Goal: Contribute content

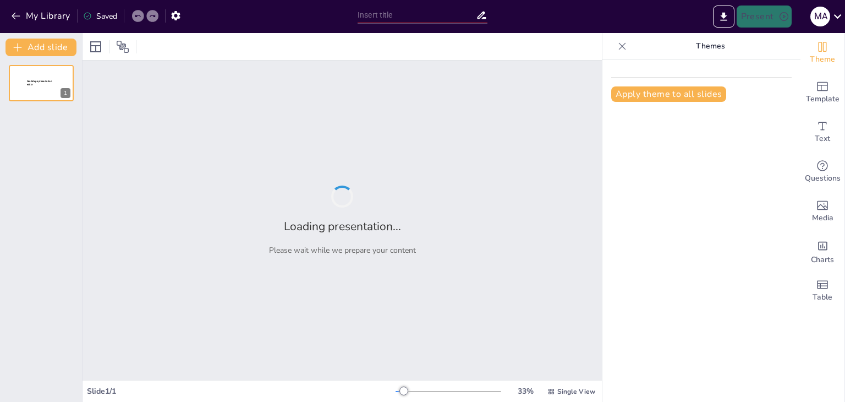
type input "Тәрбие жұмысының тиімділігі: Сынып жетекшісінің рөлі"
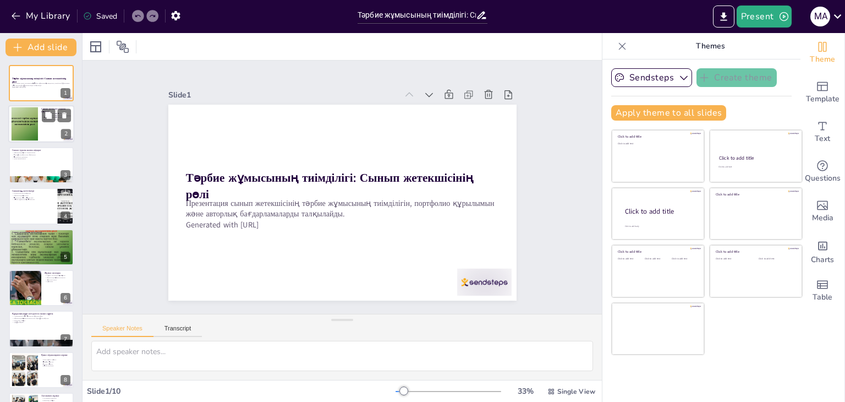
click at [29, 126] on div at bounding box center [24, 124] width 45 height 34
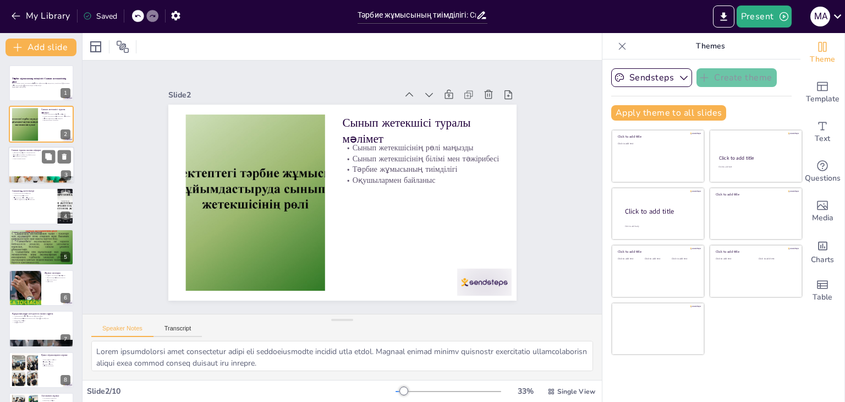
click at [34, 162] on div at bounding box center [41, 164] width 66 height 37
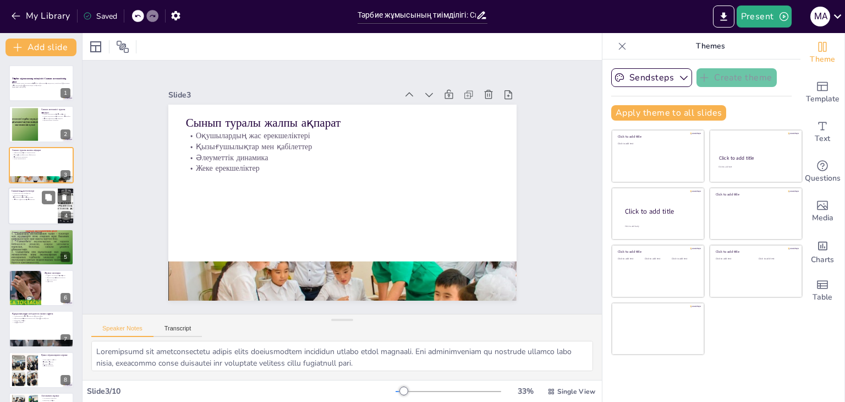
click at [29, 215] on div at bounding box center [41, 205] width 66 height 37
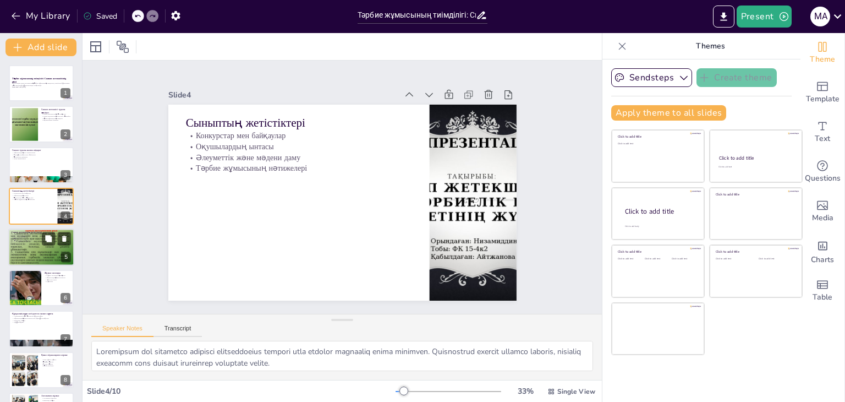
click at [35, 239] on p "Тәрбие жұмысының сапасы" at bounding box center [41, 240] width 59 height 2
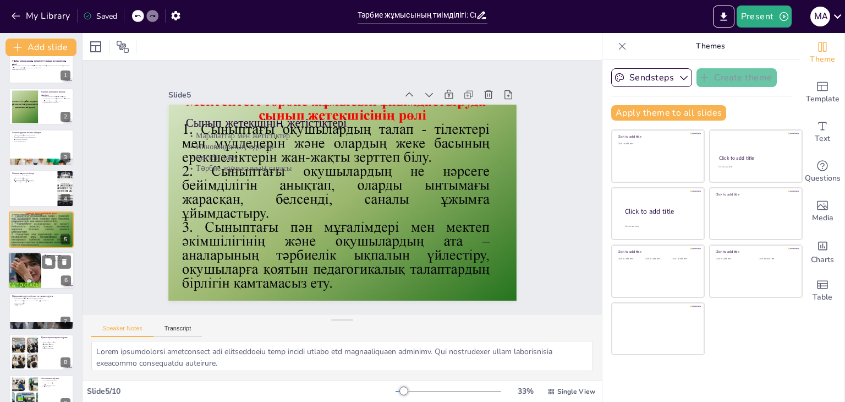
click at [39, 287] on div at bounding box center [25, 269] width 66 height 37
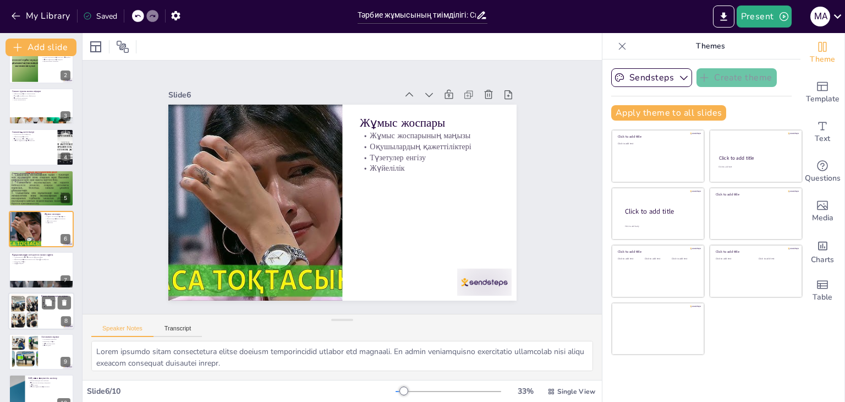
click at [38, 304] on div at bounding box center [41, 310] width 66 height 37
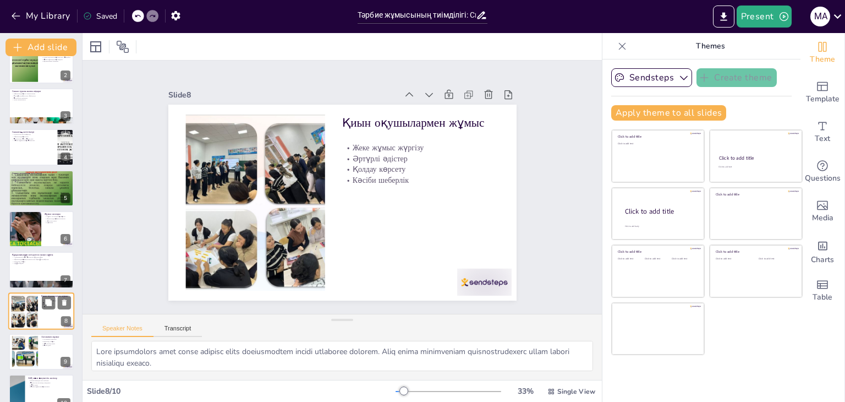
scroll to position [77, 0]
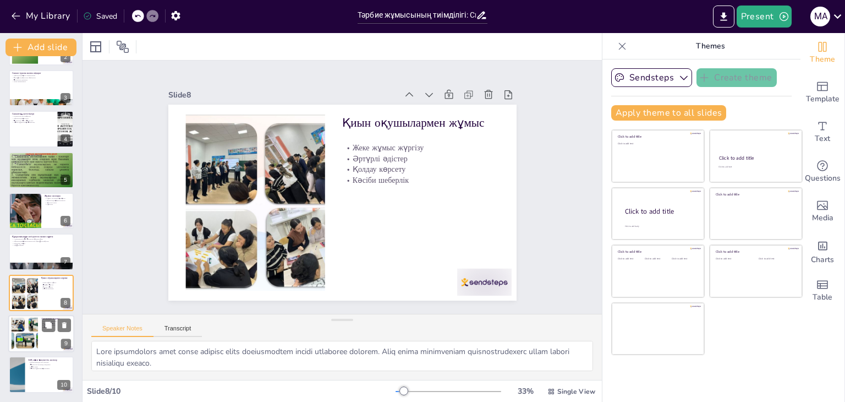
click at [41, 335] on div at bounding box center [41, 333] width 66 height 37
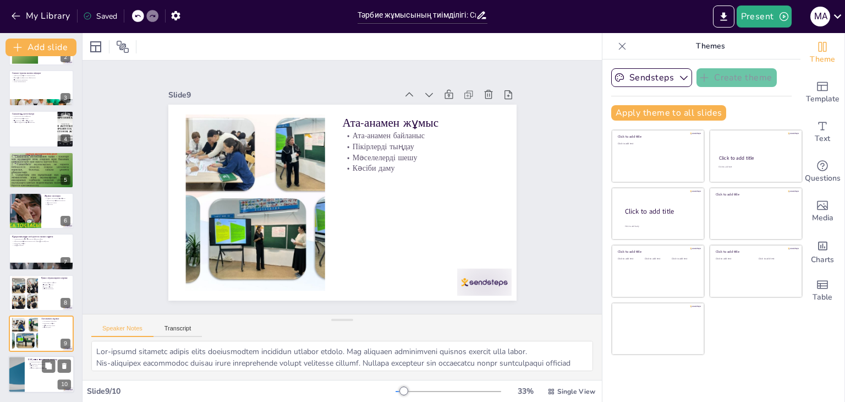
click at [39, 371] on div at bounding box center [41, 374] width 66 height 37
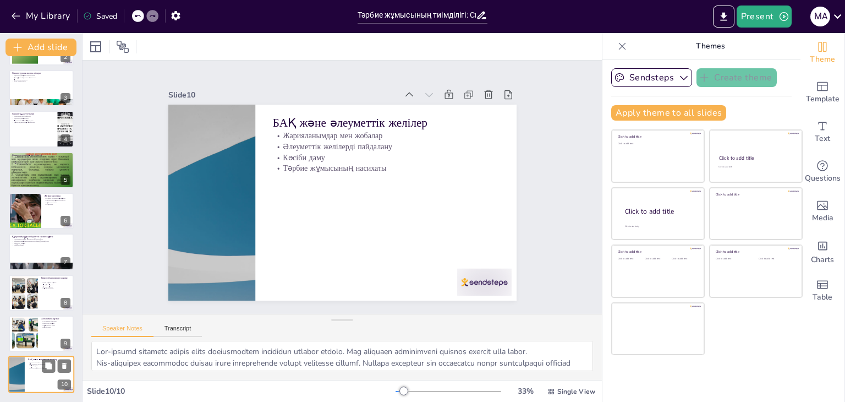
type textarea "LOR-ip dolo sitametcon adipiscin elitseddoeius tempo incididuntut laboreetd mag…"
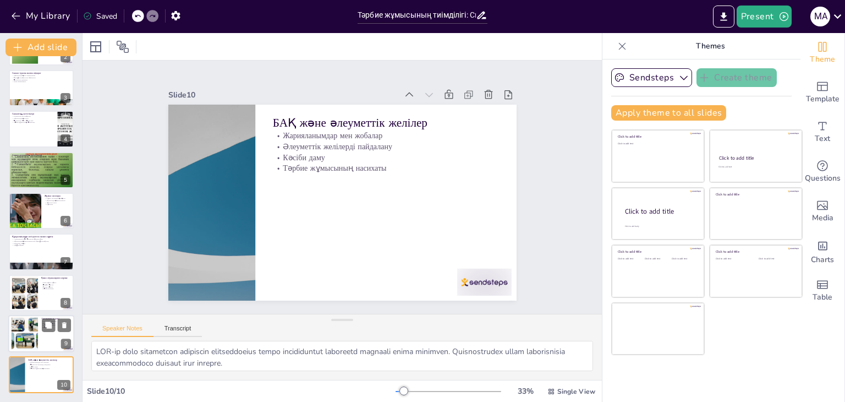
scroll to position [0, 0]
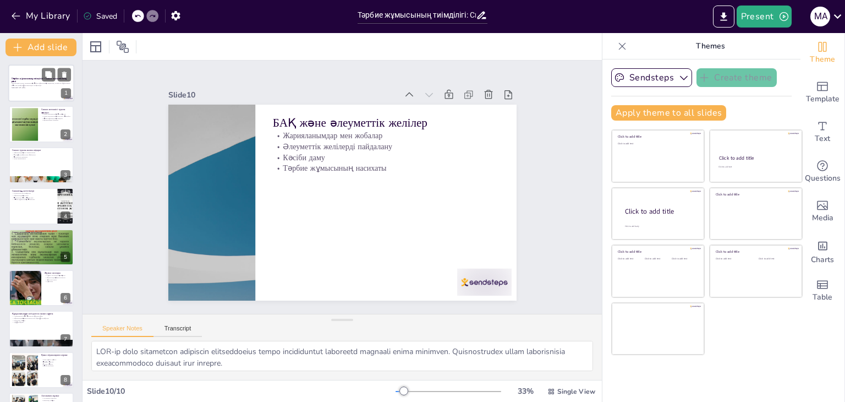
click at [46, 97] on div at bounding box center [41, 82] width 66 height 37
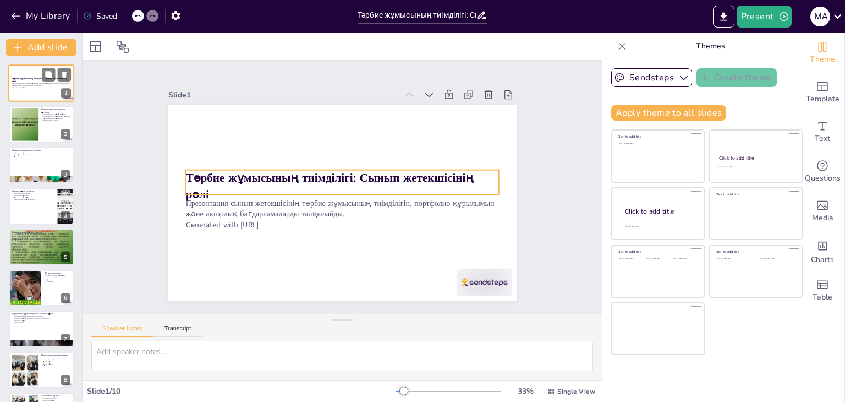
click at [34, 79] on strong "Тәрбие жұмысының тиімділігі: Сынып жетекшісінің рөлі" at bounding box center [39, 80] width 54 height 6
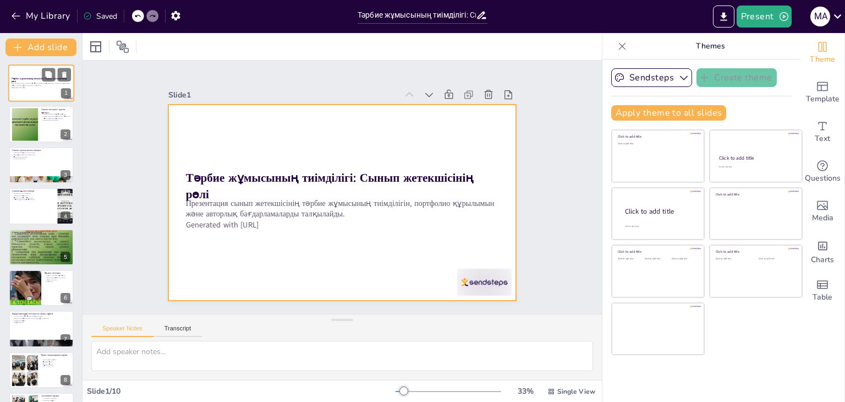
click at [29, 75] on div at bounding box center [41, 82] width 66 height 37
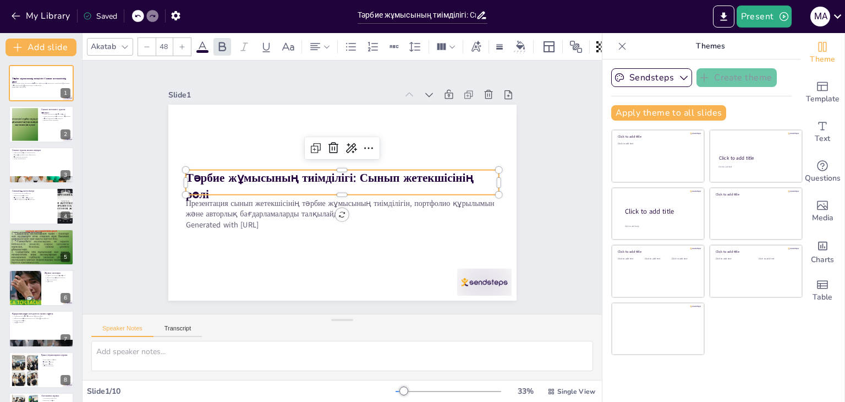
click at [330, 177] on strong "Тәрбие жұмысының тиімділігі: Сынып жетекшісінің рөлі" at bounding box center [330, 175] width 288 height 75
click at [330, 177] on strong "Тәрбие жұмысының тиімділігі: Сынып жетекшісінің рөлі" at bounding box center [329, 186] width 288 height 32
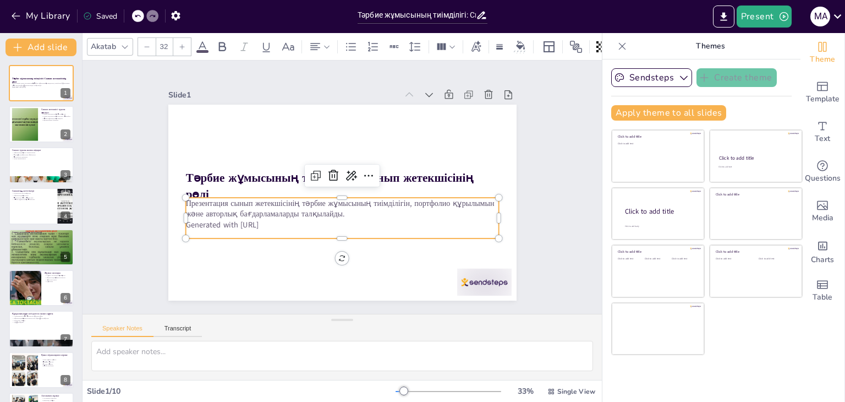
click at [242, 225] on p "Generated with [URL]" at bounding box center [342, 224] width 314 height 11
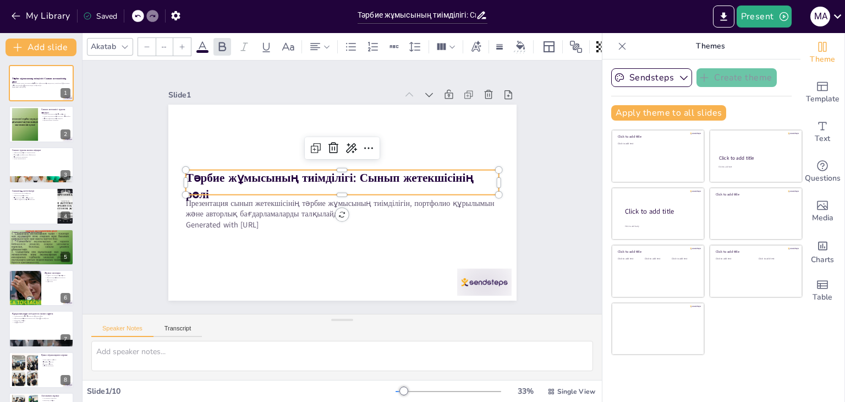
type input "48"
click at [244, 174] on strong "Тәрбие жұмысының тиімділігі: Сынып жетекшісінің рөлі" at bounding box center [329, 176] width 289 height 46
click at [45, 129] on div at bounding box center [41, 124] width 66 height 37
type textarea "Lorem ipsumdolorsi amet consectetur adipi eli seddoeiusmodte incidid utla etdol…"
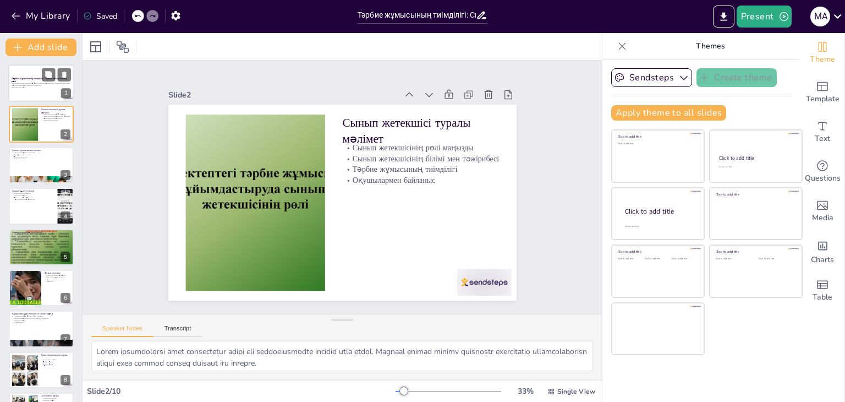
click at [24, 84] on p "Презентация сынып жетекшісінің тәрбие жұмысының тиімділігін, портфолио құрылымы…" at bounding box center [41, 84] width 59 height 4
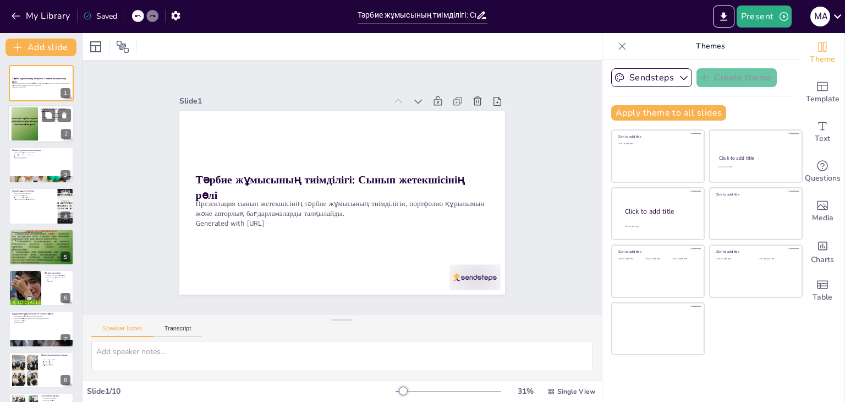
click at [56, 139] on div at bounding box center [41, 124] width 66 height 37
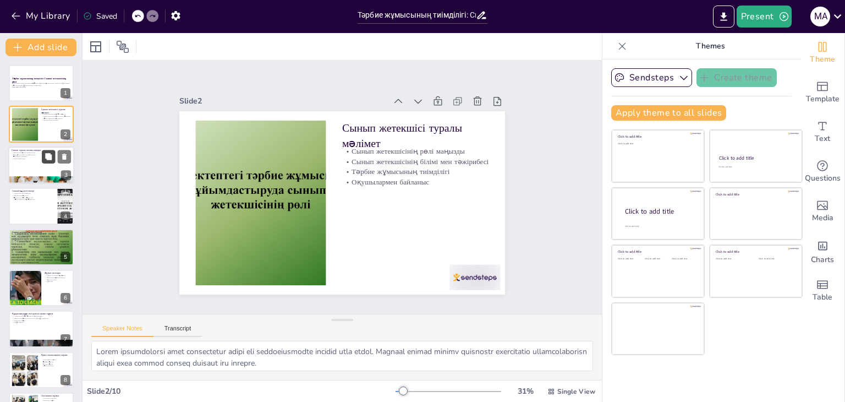
click at [46, 153] on icon at bounding box center [48, 156] width 7 height 7
type textarea "Loremipsumd sit ametconsectetu adipis elits doeiusmodtem incididun utlabo etdol…"
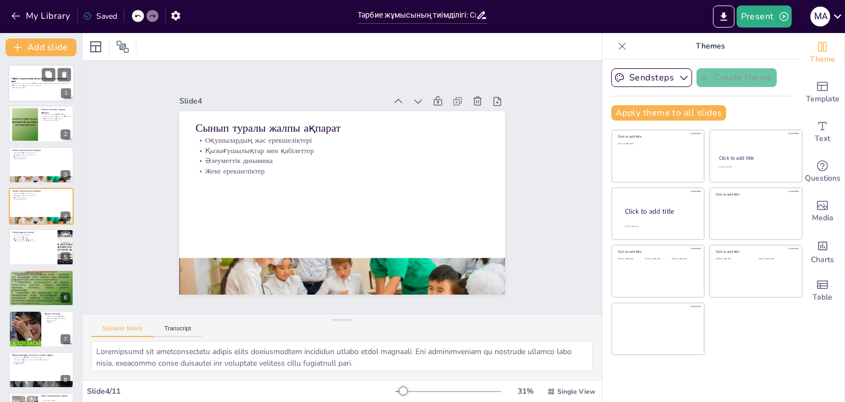
click at [33, 81] on div "Тәрбие жұмысының тиімділігі: Сынып жетекшісінің рөлі" at bounding box center [41, 79] width 59 height 5
